Goal: Find specific page/section: Find specific page/section

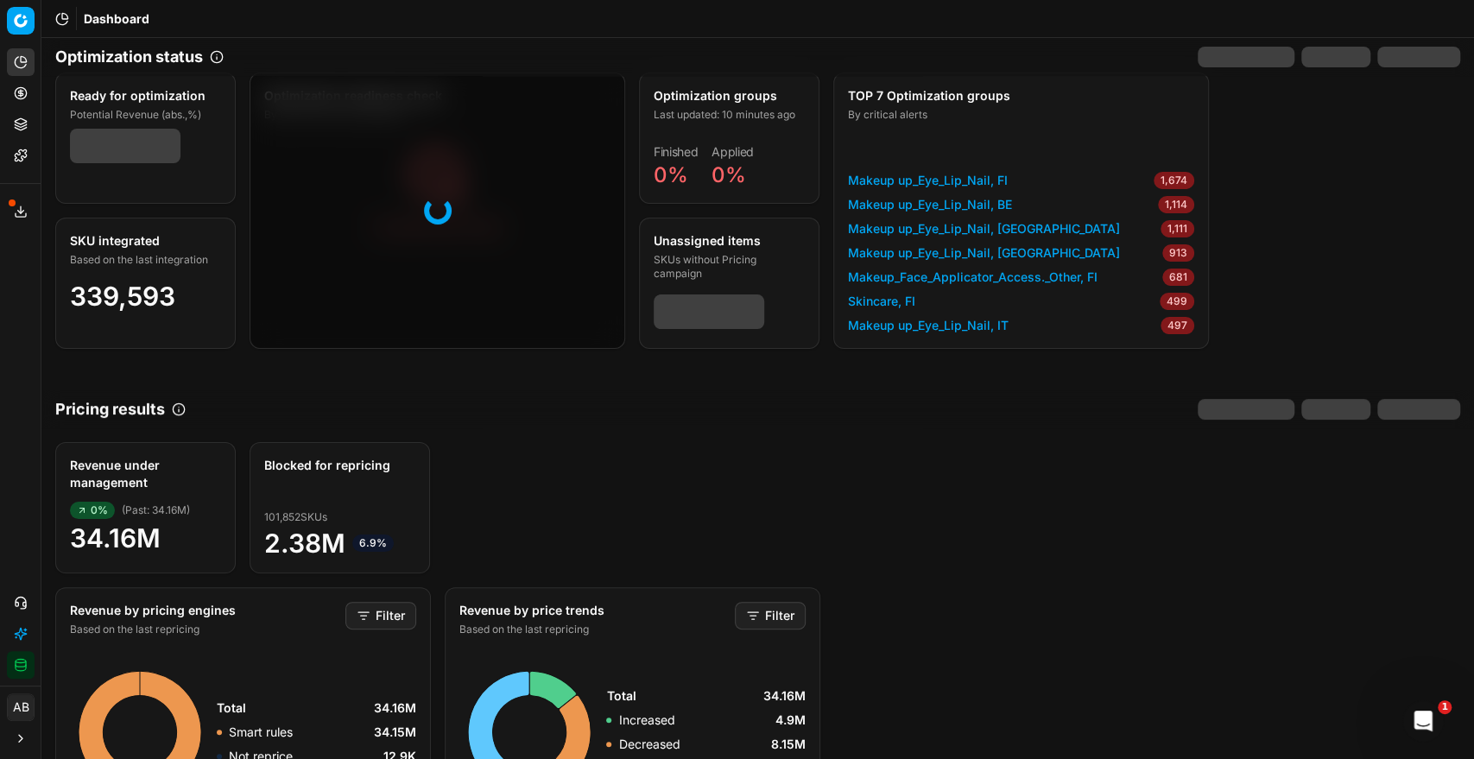
scroll to position [20, 0]
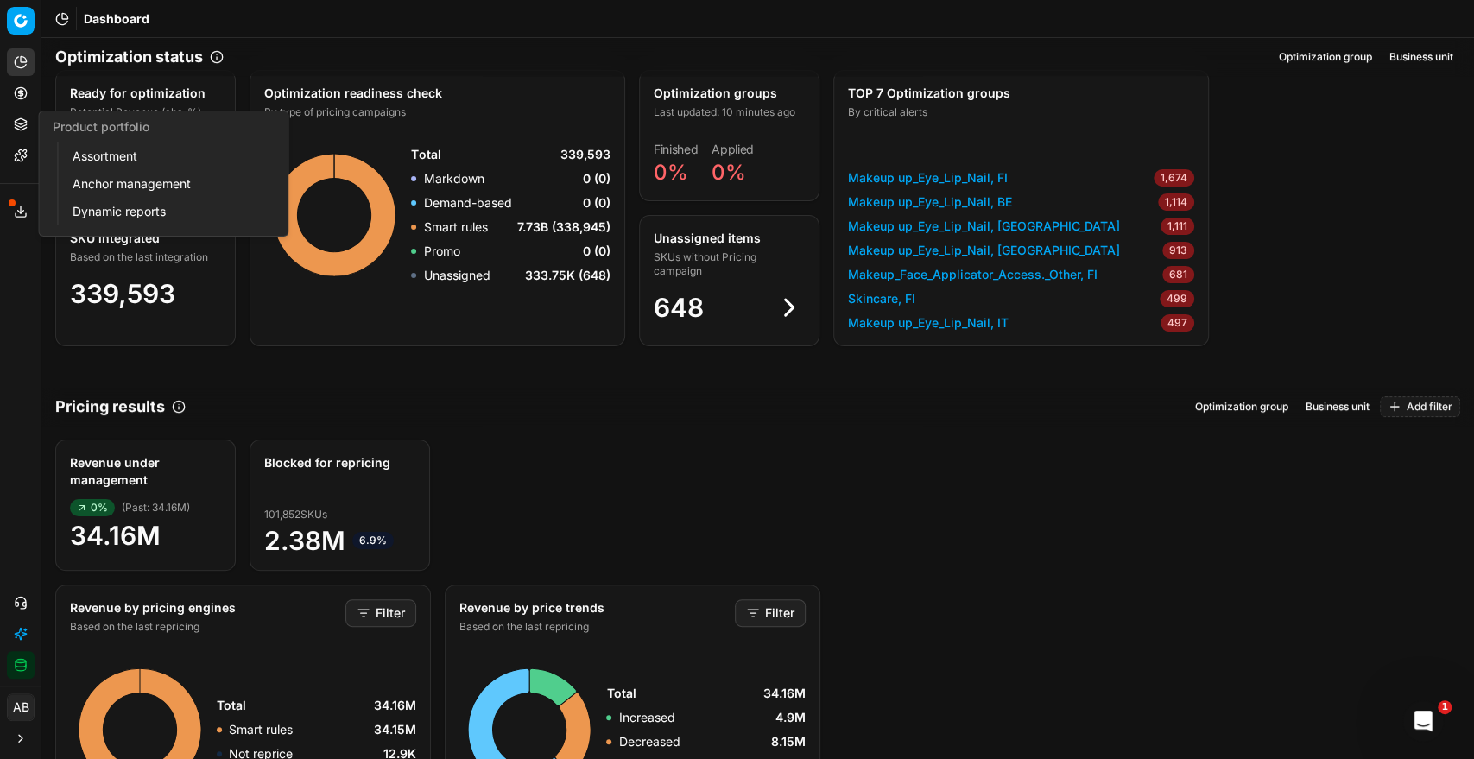
click at [80, 157] on link "Assortment" at bounding box center [166, 156] width 201 height 24
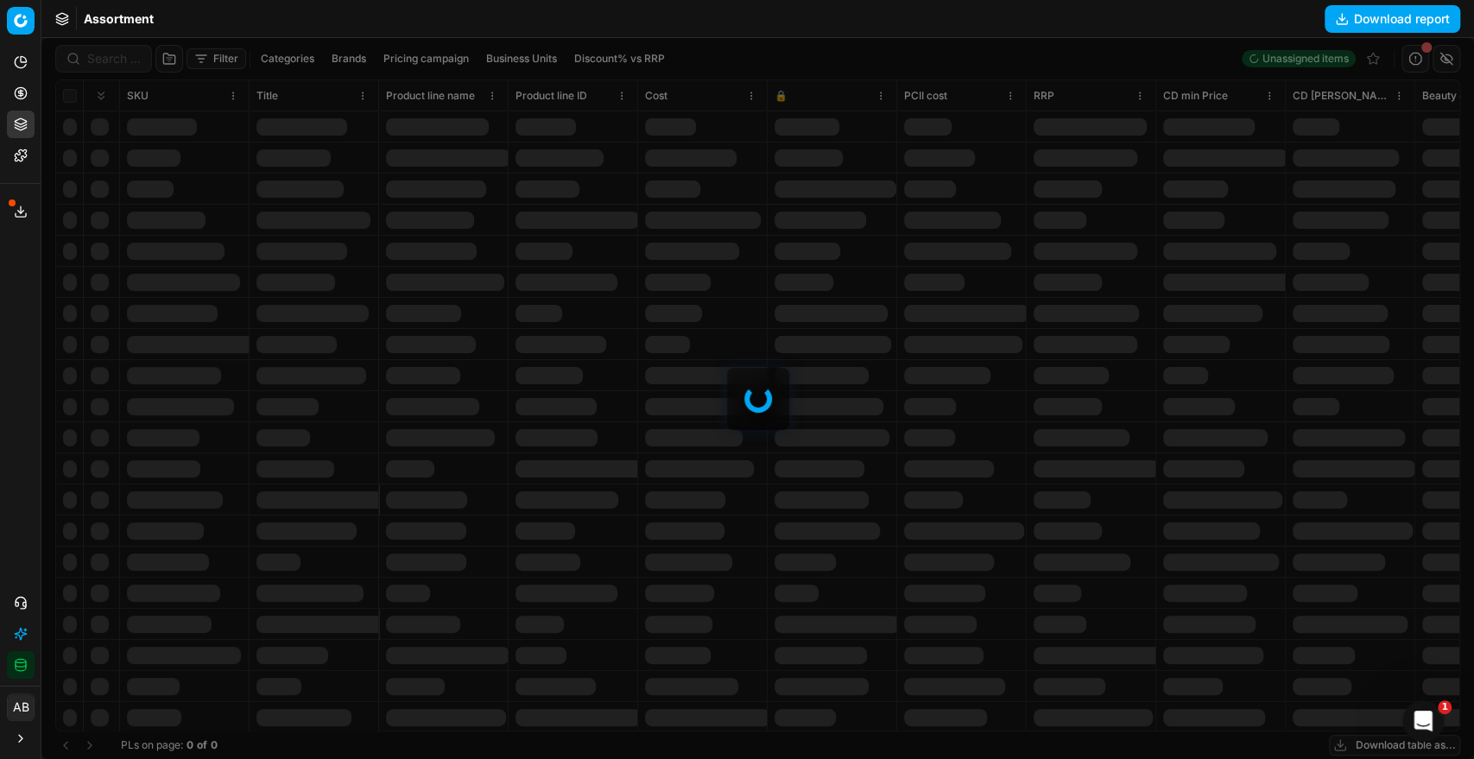
click at [127, 62] on div at bounding box center [757, 398] width 1432 height 721
click at [123, 56] on div at bounding box center [757, 398] width 1432 height 721
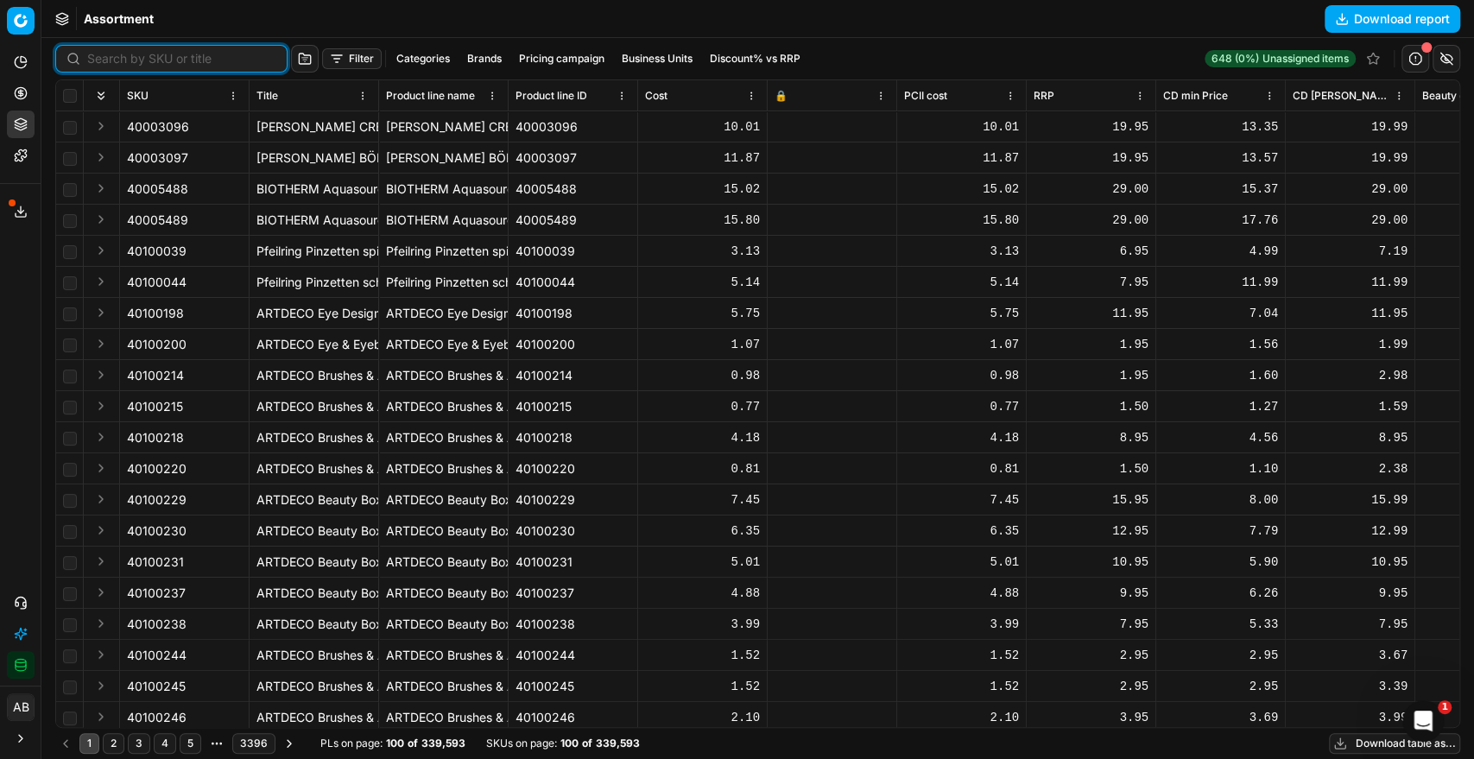
click at [123, 56] on input at bounding box center [181, 58] width 189 height 17
paste input "90006056-0009143"
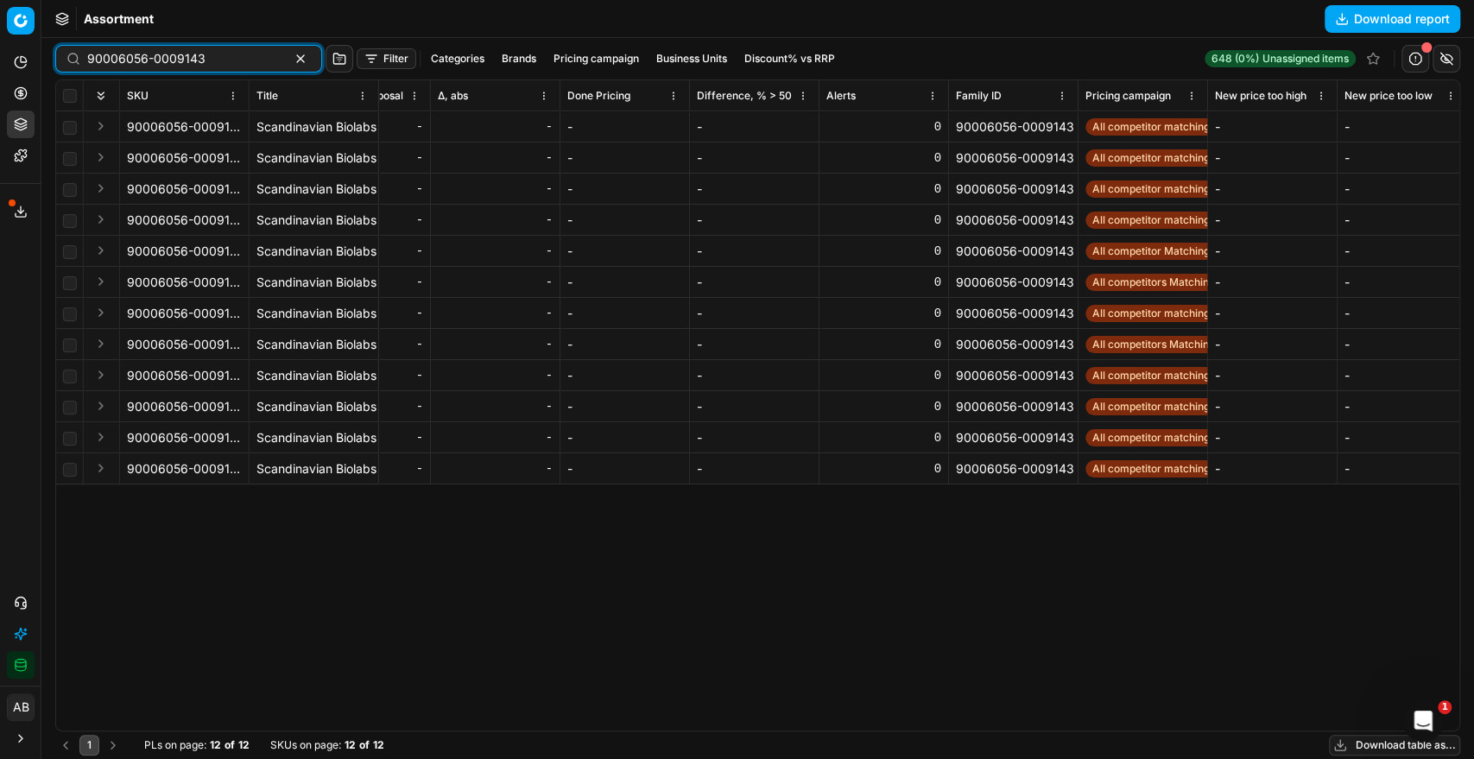
scroll to position [0, 3575]
type input "90006056-0009143"
click at [1146, 129] on span "All competitor matching" at bounding box center [1149, 126] width 131 height 17
click at [29, 672] on button "Integration status" at bounding box center [21, 665] width 28 height 28
click at [753, 606] on div "SKU Title Product line name Product line ID Cost 🔒 PCII cost RRP CD min Price C…" at bounding box center [757, 405] width 1403 height 650
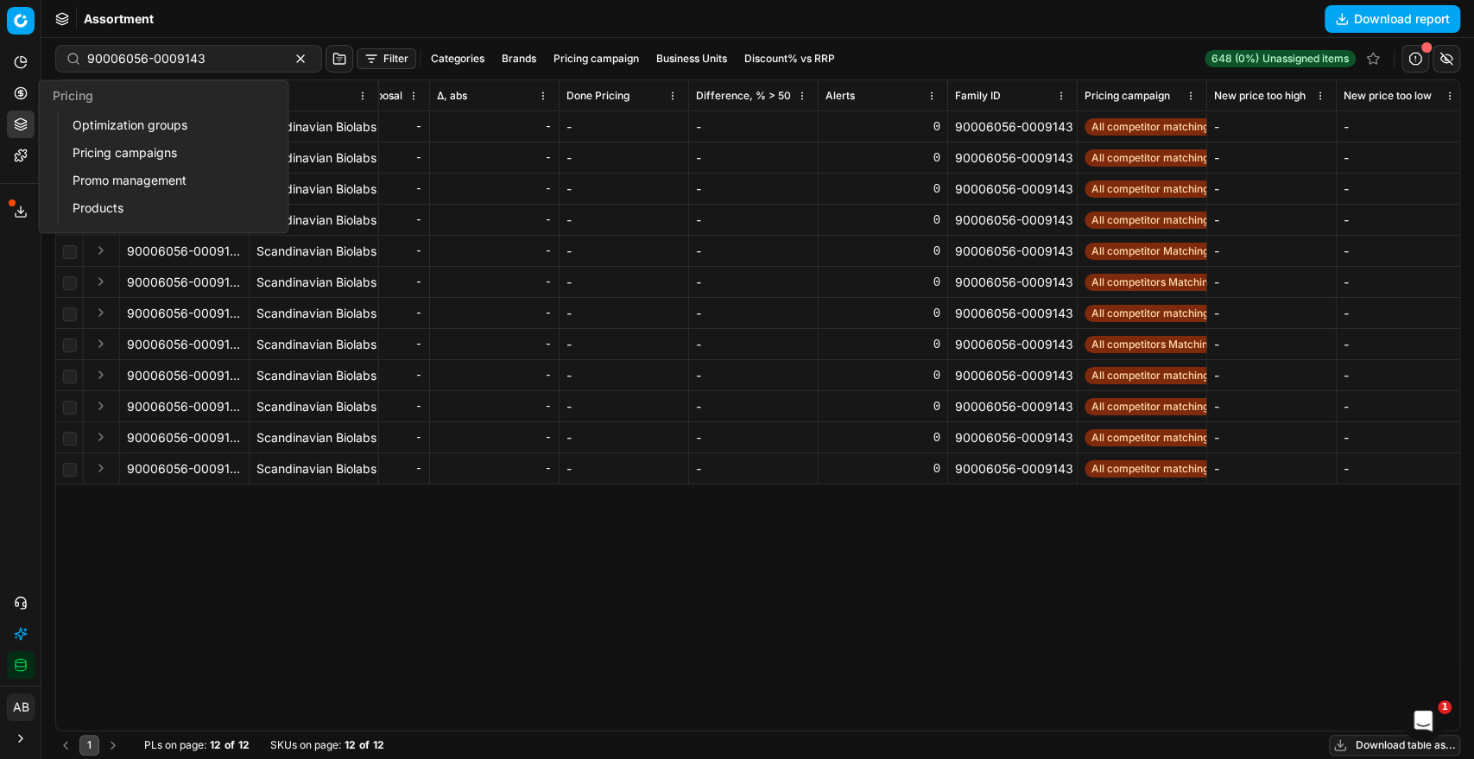
click at [80, 122] on link "Optimization groups" at bounding box center [166, 125] width 201 height 24
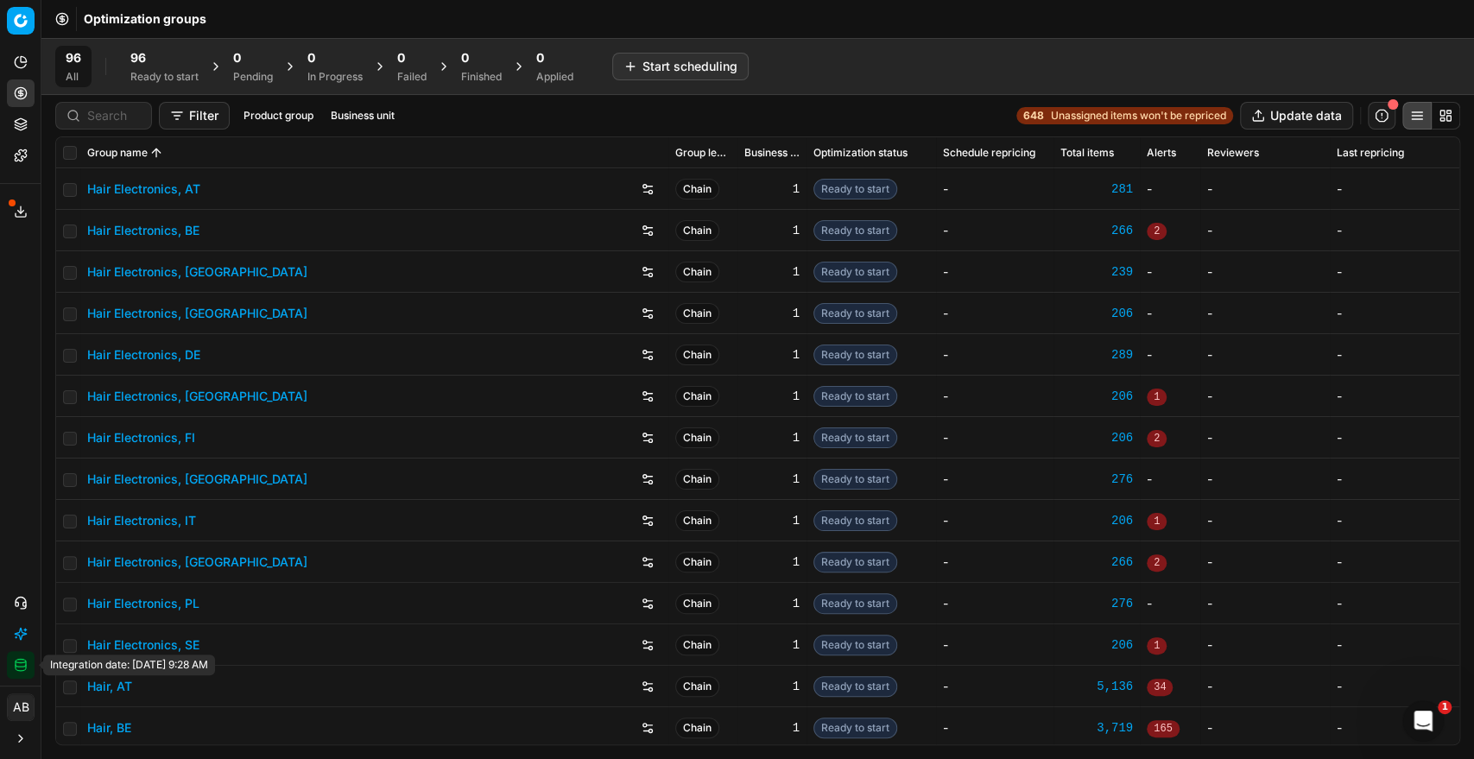
click at [18, 660] on ellipse "button" at bounding box center [21, 660] width 10 height 3
